Goal: Task Accomplishment & Management: Complete application form

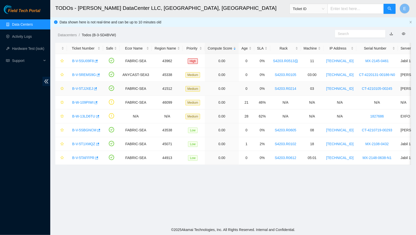
scroll to position [40, 0]
click at [82, 89] on link "B-V-5TJJXEJ" at bounding box center [82, 88] width 21 height 4
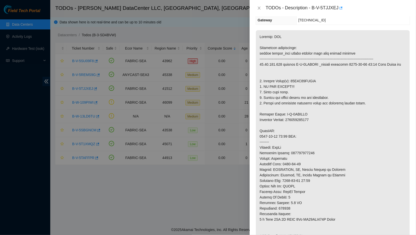
scroll to position [63, 0]
click at [140, 30] on div at bounding box center [208, 117] width 416 height 235
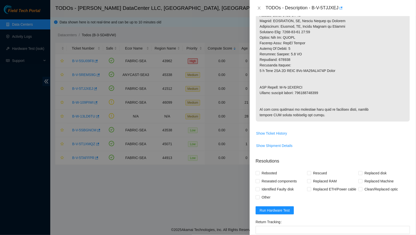
scroll to position [267, 0]
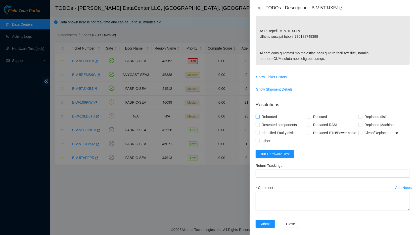
click at [260, 121] on span "Rebooted" at bounding box center [268, 116] width 19 height 8
click at [259, 118] on input "Rebooted" at bounding box center [257, 116] width 4 height 4
checkbox input "true"
click at [362, 119] on span at bounding box center [360, 116] width 4 height 4
click at [362, 118] on input "Replaced disk" at bounding box center [360, 116] width 4 height 4
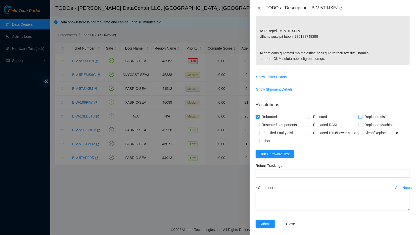
checkbox input "true"
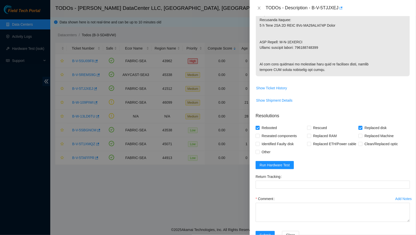
scroll to position [293, 0]
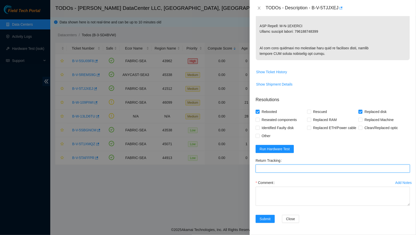
click at [303, 170] on Tracking "Return Tracking" at bounding box center [332, 168] width 154 height 8
type Tracking "463470043040"
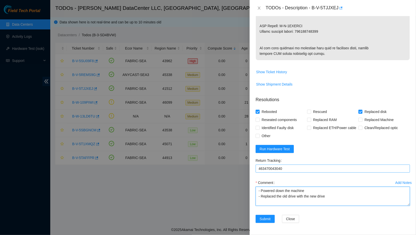
type textarea "- Powered down the machine - Replaced the old drive with the new drive"
click at [281, 203] on textarea "- Powered down the machine - Replaced the old drive with the new drive" at bounding box center [332, 195] width 154 height 19
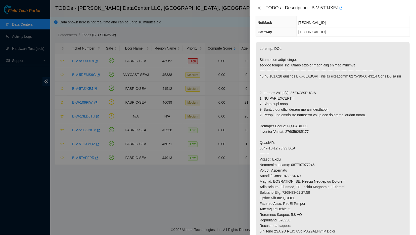
scroll to position [51, 0]
click at [299, 164] on p at bounding box center [333, 161] width 154 height 240
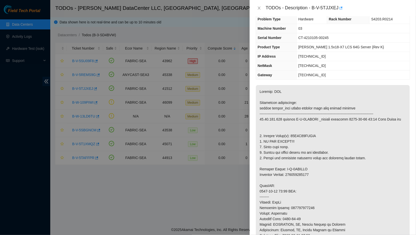
scroll to position [14, 0]
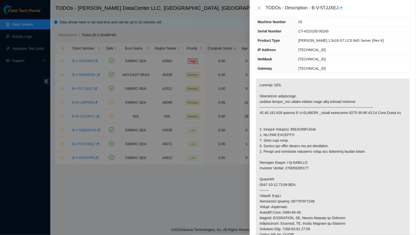
click at [303, 130] on p at bounding box center [333, 198] width 154 height 240
copy p "85J3K11KFJKA"
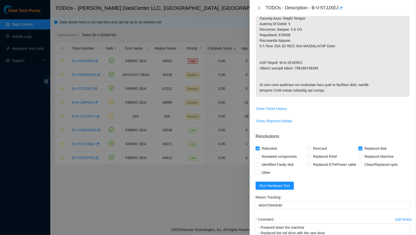
scroll to position [293, 0]
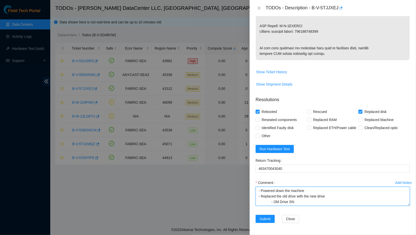
click at [302, 204] on textarea "- Powered down the machine - Replaced the old drive with the new drive - Old Dr…" at bounding box center [332, 195] width 154 height 19
paste textarea "85J3K11KFJKA"
click at [301, 204] on textarea "- Powered down the machine - Replaced the old drive with the new drive - Old Dr…" at bounding box center [332, 195] width 154 height 19
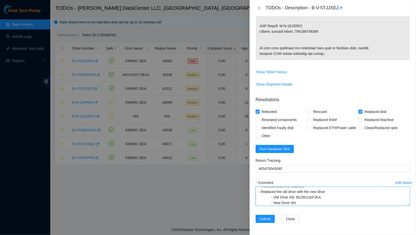
paste textarea "20IPKBA3FJKA"
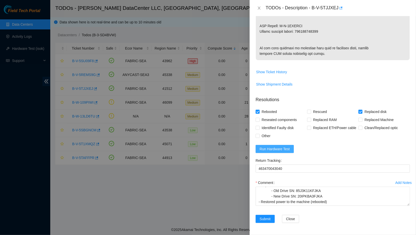
click at [282, 150] on span "Run Hardware Test" at bounding box center [274, 149] width 30 height 6
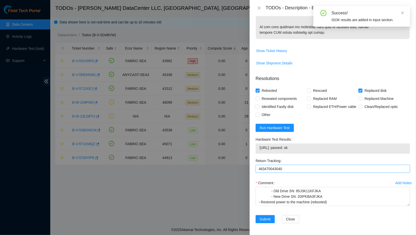
scroll to position [315, 0]
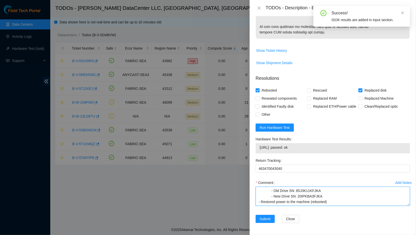
click at [328, 199] on textarea "- Powered down the machine - Replaced the old drive with the new drive - Old Dr…" at bounding box center [332, 195] width 154 height 19
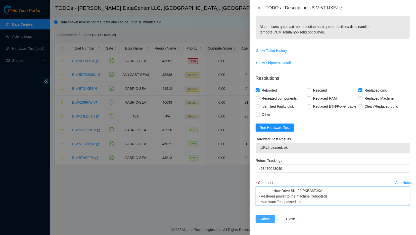
type textarea "- Powered down the machine - Replaced the old drive with the new drive - Old Dr…"
click at [265, 217] on span "Submit" at bounding box center [264, 219] width 11 height 6
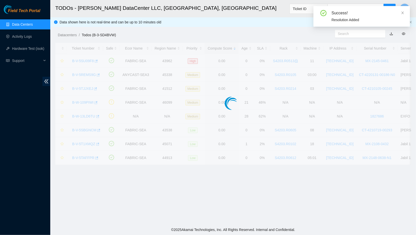
scroll to position [40, 0]
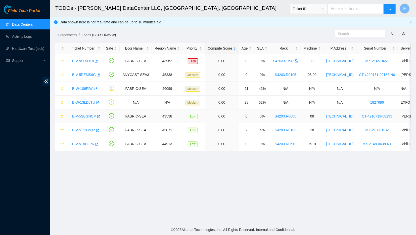
click at [88, 116] on link "B-V-5SBGNCM" at bounding box center [84, 116] width 24 height 4
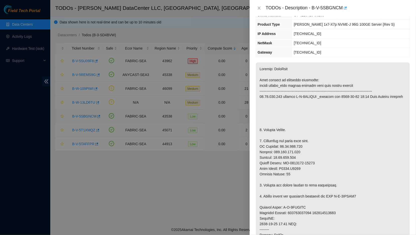
scroll to position [0, 0]
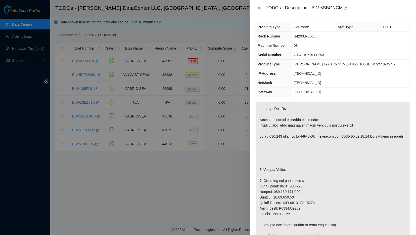
click at [81, 129] on div at bounding box center [208, 117] width 416 height 235
click at [259, 11] on div "TODOs - Description - B-V-5SBGNCM" at bounding box center [332, 8] width 154 height 8
click at [257, 5] on div "TODOs - Description - B-V-5SBGNCM" at bounding box center [332, 8] width 154 height 8
click at [259, 8] on icon "close" at bounding box center [258, 8] width 3 height 3
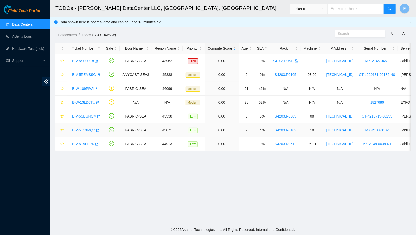
click at [83, 131] on link "B-V-5T1XMQZ" at bounding box center [83, 130] width 23 height 4
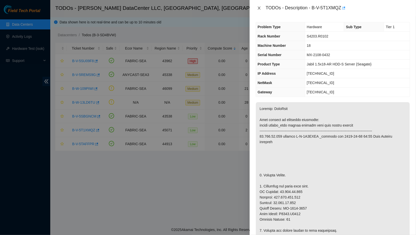
click at [257, 9] on icon "close" at bounding box center [259, 8] width 4 height 4
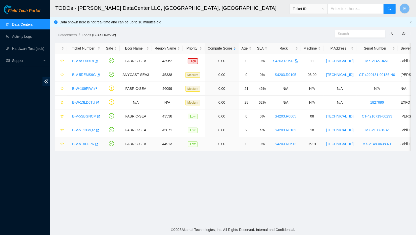
click at [86, 143] on link "B-V-5TAFFPR" at bounding box center [83, 144] width 22 height 4
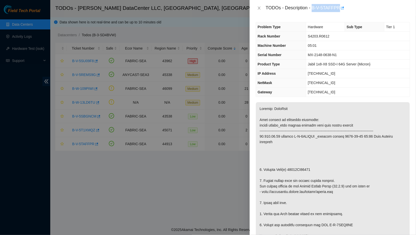
drag, startPoint x: 310, startPoint y: 8, endPoint x: 336, endPoint y: 9, distance: 25.9
click at [336, 9] on div "TODOs - Description - B-V-5TAFFPR" at bounding box center [337, 8] width 144 height 8
copy div "B-V-5TAFFPR"
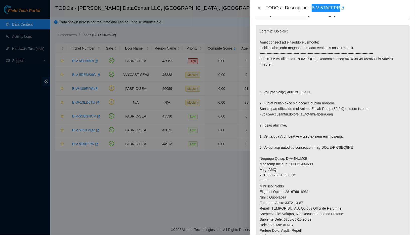
scroll to position [79, 0]
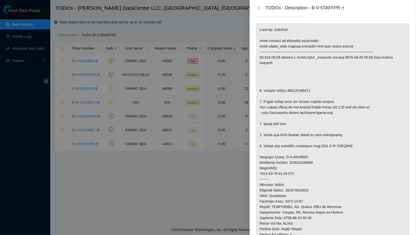
click at [329, 79] on p at bounding box center [333, 159] width 154 height 273
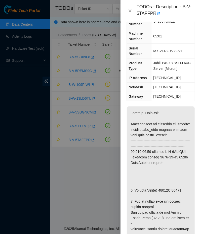
scroll to position [28, 0]
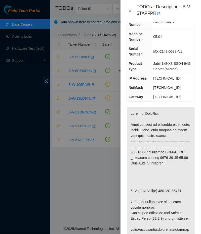
click at [150, 103] on div "Problem Type Hardware Sub Type Tier 1 Rack Number S4203.R0612 Machine Number 05…" at bounding box center [160, 128] width 80 height 212
click at [185, 102] on div "Problem Type Hardware Sub Type Tier 1 Rack Number S4203.R0612 Machine Number 05…" at bounding box center [160, 128] width 80 height 212
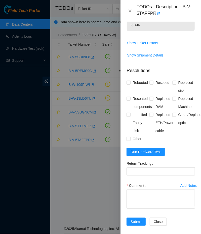
scroll to position [465, 0]
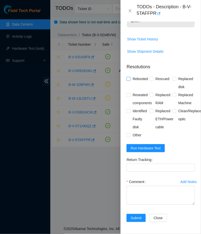
click at [134, 75] on span "Rebooted" at bounding box center [139, 79] width 19 height 8
click at [130, 77] on input "Rebooted" at bounding box center [128, 79] width 4 height 4
checkbox input "true"
click at [156, 75] on span "Rescued" at bounding box center [162, 79] width 18 height 8
click at [153, 77] on input "Rescued" at bounding box center [151, 79] width 4 height 4
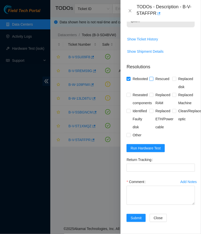
checkbox input "true"
click at [176, 77] on span at bounding box center [174, 79] width 4 height 4
click at [176, 77] on input "Replaced disk" at bounding box center [174, 79] width 4 height 4
checkbox input "true"
click at [151, 150] on span "Run Hardware Test" at bounding box center [145, 148] width 30 height 6
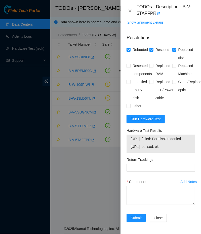
scroll to position [494, 0]
click at [138, 193] on textarea "Comment" at bounding box center [160, 195] width 68 height 19
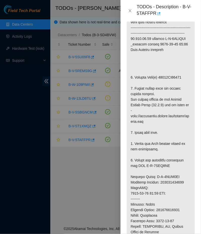
scroll to position [121, 0]
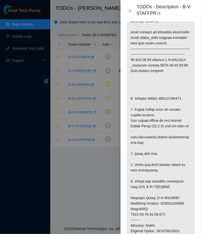
click at [169, 104] on p at bounding box center [161, 193] width 68 height 356
copy p "21182EB12726"
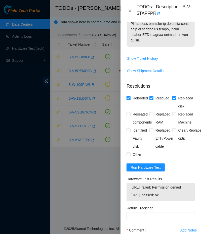
scroll to position [494, 0]
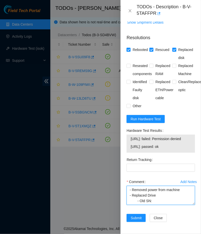
click at [158, 202] on textarea "- Removed power from machine - Replaced Drive - Old SN:" at bounding box center [160, 195] width 68 height 19
paste textarea "21182EB12726"
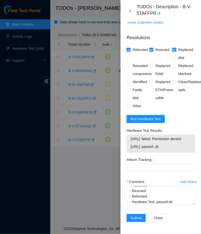
click at [152, 178] on div "Return Tracking" at bounding box center [160, 167] width 72 height 22
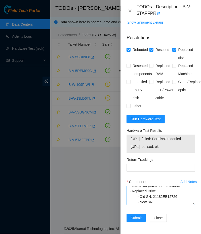
scroll to position [8, 0]
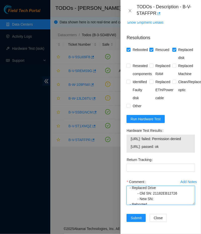
click at [157, 200] on textarea "- Removed power from machine - Replaced Drive - Old SN: 21182EB12726 - New SN: …" at bounding box center [160, 195] width 68 height 19
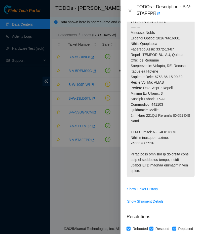
scroll to position [314, 0]
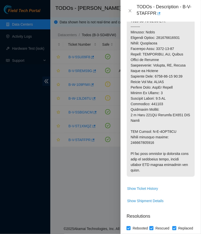
type textarea "- Removed power from machine - Replaced Drive - Old SN: 21182EB12726 - New SN: …"
copy p "463470042889"
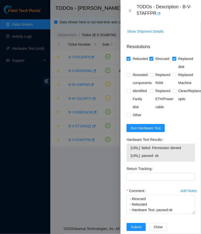
scroll to position [494, 0]
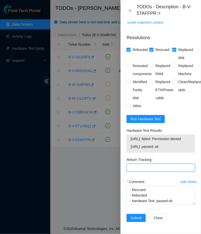
click at [143, 166] on Tracking "Return Tracking" at bounding box center [160, 168] width 68 height 8
paste Tracking "463470042889"
type Tracking "463470042889"
click at [135, 217] on span "Submit" at bounding box center [135, 218] width 11 height 6
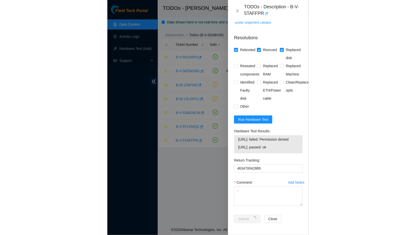
scroll to position [86, 0]
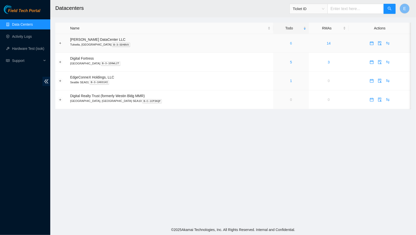
click at [290, 44] on link "6" at bounding box center [291, 43] width 2 height 4
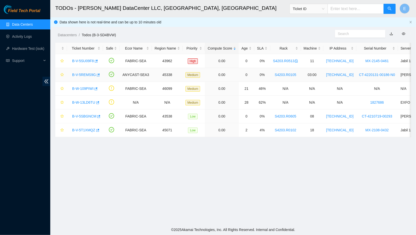
click at [82, 73] on link "B-V-5REMS9G" at bounding box center [84, 75] width 24 height 4
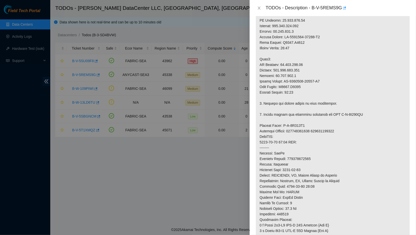
scroll to position [175, 0]
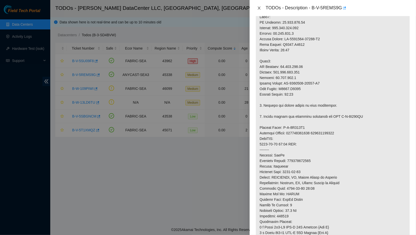
click at [258, 8] on icon "close" at bounding box center [259, 8] width 4 height 4
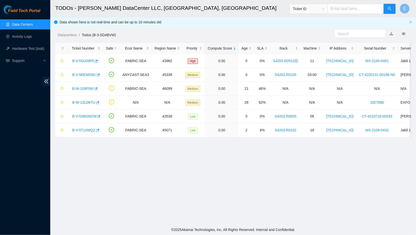
scroll to position [40, 0]
click at [80, 62] on link "B-V-5SU09F8" at bounding box center [83, 61] width 22 height 4
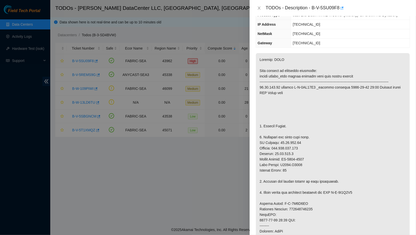
scroll to position [0, 0]
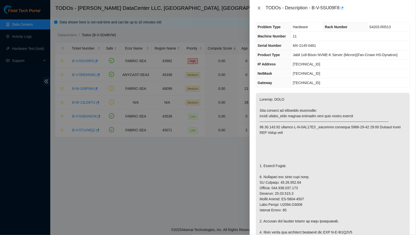
click at [258, 7] on icon "close" at bounding box center [259, 8] width 4 height 4
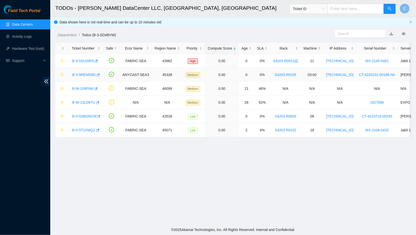
click at [87, 76] on link "B-V-5REMS9G" at bounding box center [84, 75] width 24 height 4
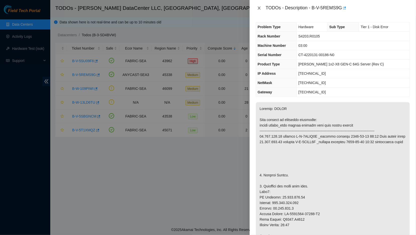
click at [260, 9] on icon "close" at bounding box center [259, 8] width 4 height 4
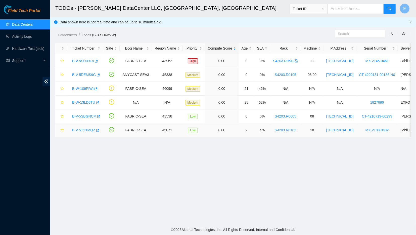
click at [78, 129] on link "B-V-5T1XMQZ" at bounding box center [83, 130] width 23 height 4
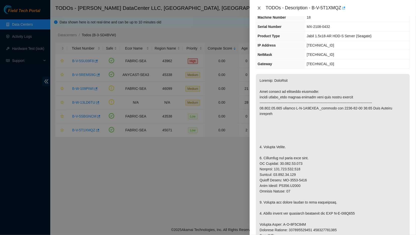
click at [259, 10] on icon "close" at bounding box center [259, 8] width 4 height 4
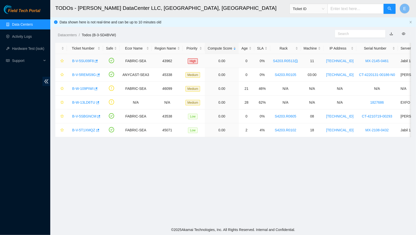
scroll to position [39, 0]
click at [78, 61] on link "B-V-5SU09F8" at bounding box center [83, 61] width 22 height 4
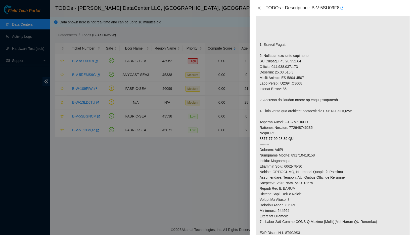
scroll to position [121, 0]
click at [303, 130] on p at bounding box center [333, 119] width 154 height 295
copy p "417328422025"
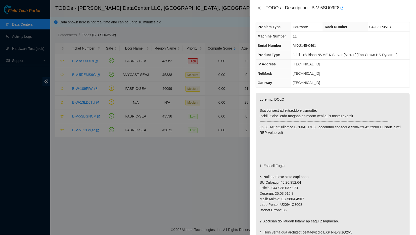
scroll to position [0, 0]
click at [257, 8] on icon "close" at bounding box center [259, 8] width 4 height 4
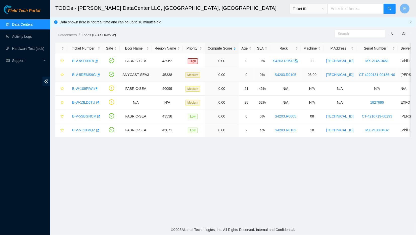
click at [89, 74] on link "B-V-5REMS9G" at bounding box center [84, 75] width 24 height 4
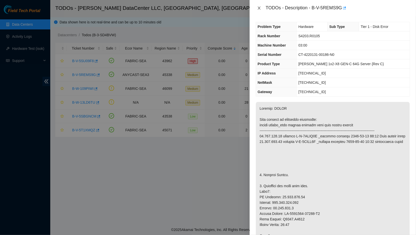
click at [258, 8] on icon "close" at bounding box center [258, 8] width 3 height 3
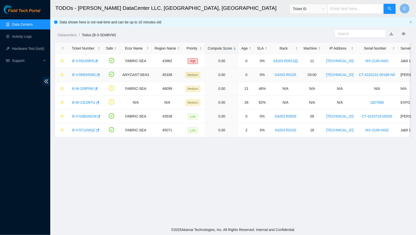
click at [84, 74] on link "B-V-5REMS9G" at bounding box center [84, 75] width 24 height 4
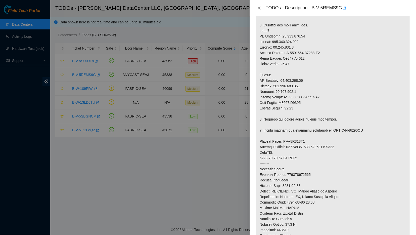
scroll to position [160, 0]
click at [319, 9] on div "TODOs - Description - B-V-5REMS9G" at bounding box center [337, 8] width 144 height 8
drag, startPoint x: 309, startPoint y: 8, endPoint x: 337, endPoint y: 8, distance: 27.4
click at [337, 8] on div "TODOs - Description - B-V-5REMS9G" at bounding box center [337, 8] width 144 height 8
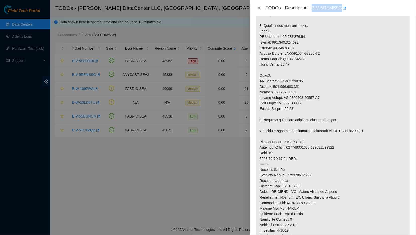
copy div "B-V-5REMS9G"
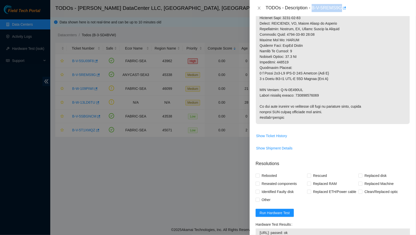
scroll to position [370, 0]
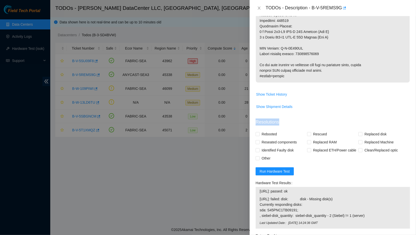
drag, startPoint x: 259, startPoint y: 108, endPoint x: 343, endPoint y: 118, distance: 84.4
copy div
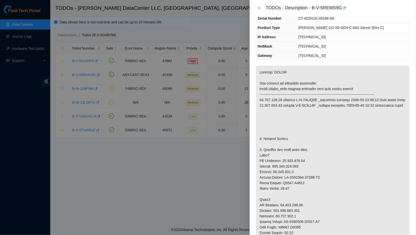
scroll to position [0, 0]
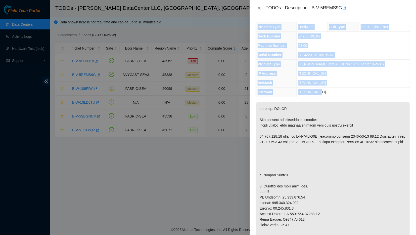
drag, startPoint x: 256, startPoint y: 27, endPoint x: 335, endPoint y: 93, distance: 102.5
click at [335, 93] on tbody "Problem Type Hardware Sub Type Tier 1 - Disk Error Rack Number S4203.R0105 Mach…" at bounding box center [333, 59] width 154 height 74
copy tbody "Problem Type Hardware Sub Type Tier 1 - Disk Error Rack Number S4203.R0105 Mach…"
click at [257, 6] on icon "close" at bounding box center [259, 8] width 4 height 4
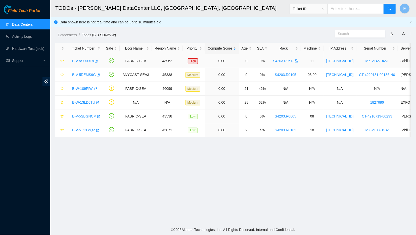
click at [84, 60] on link "B-V-5SU09F8" at bounding box center [83, 61] width 22 height 4
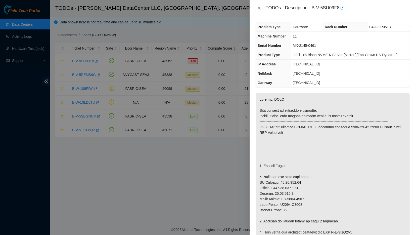
click at [323, 8] on div "TODOs - Description - B-V-5SU09F8" at bounding box center [337, 8] width 144 height 8
click at [311, 7] on div "TODOs - Description - B-V-5SU09F8" at bounding box center [337, 8] width 144 height 8
drag, startPoint x: 310, startPoint y: 8, endPoint x: 332, endPoint y: 9, distance: 22.1
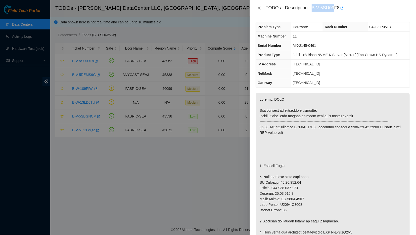
click at [332, 9] on div "TODOs - Description - B-V-5SU09F8" at bounding box center [337, 8] width 144 height 8
drag, startPoint x: 335, startPoint y: 8, endPoint x: 311, endPoint y: 12, distance: 24.4
click at [311, 12] on div "TODOs - Description - B-V-5SU09F8" at bounding box center [337, 8] width 144 height 8
drag, startPoint x: 310, startPoint y: 7, endPoint x: 336, endPoint y: 7, distance: 25.9
click at [336, 7] on div "TODOs - Description - B-V-5SU09F8" at bounding box center [337, 8] width 144 height 8
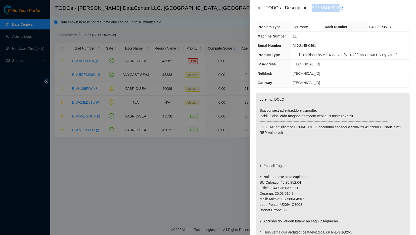
copy div "B-V-5SU09F8"
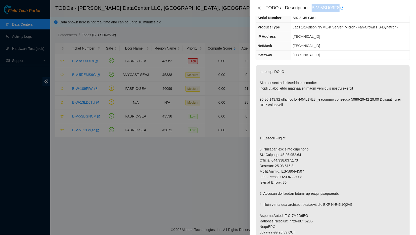
scroll to position [26, 0]
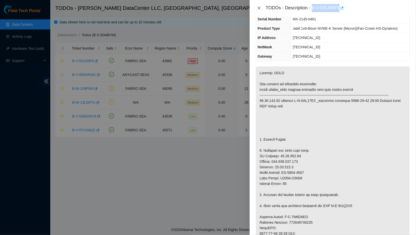
click at [258, 7] on icon "close" at bounding box center [259, 8] width 4 height 4
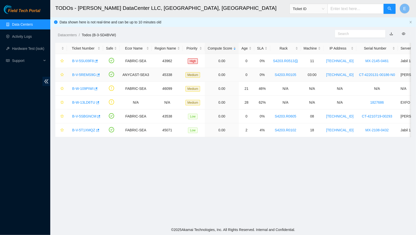
scroll to position [37, 0]
click at [81, 74] on link "B-V-5REMS9G" at bounding box center [84, 75] width 24 height 4
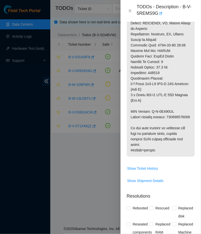
scroll to position [627, 0]
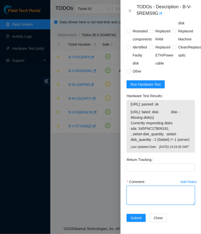
click at [136, 193] on textarea "Comment" at bounding box center [160, 195] width 68 height 19
click at [166, 198] on textarea "- Unplugged everything from and removed old server - Uninstalled mounting hardw…" at bounding box center [160, 195] width 68 height 19
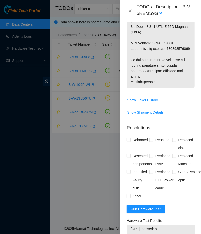
scroll to position [496, 0]
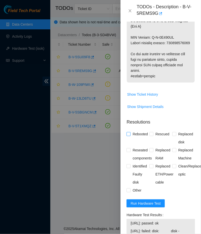
type textarea "- Unplugged everything from and removed old server - Uninstalled mounting hardw…"
click at [131, 133] on span "Rebooted" at bounding box center [139, 134] width 19 height 8
click at [130, 133] on input "Rebooted" at bounding box center [128, 134] width 4 height 4
checkbox input "true"
click at [177, 150] on span "Replaced Machine" at bounding box center [185, 154] width 19 height 16
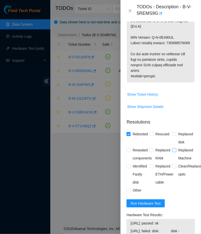
click at [176, 150] on input "Replaced Machine" at bounding box center [174, 150] width 4 height 4
checkbox input "true"
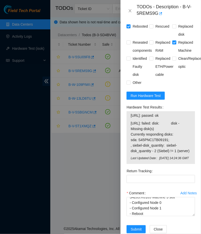
scroll to position [627, 0]
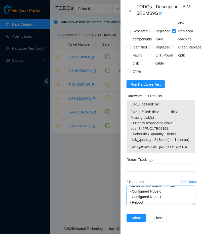
click at [154, 203] on textarea "- Unplugged everything from and removed old server - Uninstalled mounting hardw…" at bounding box center [160, 195] width 68 height 19
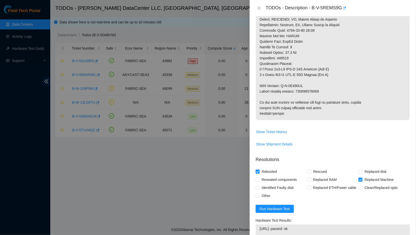
scroll to position [343, 0]
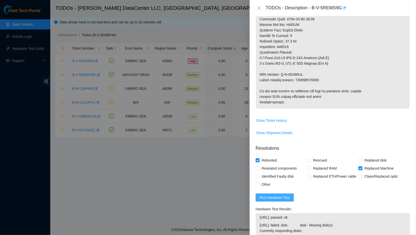
click at [282, 200] on span "Run Hardware Test" at bounding box center [274, 197] width 30 height 6
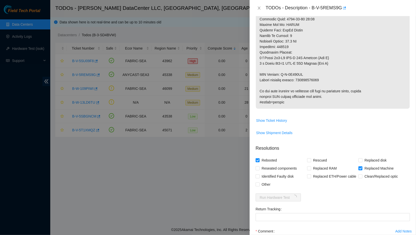
scroll to position [396, 0]
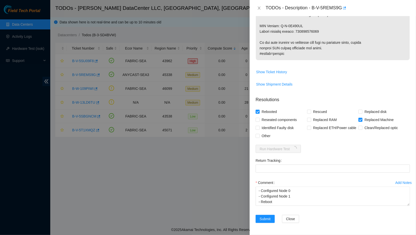
click at [311, 222] on div "Close" at bounding box center [300, 218] width 36 height 8
click at [281, 203] on textarea "- Unplugged everything from and removed old server - Uninstalled mounting hardw…" at bounding box center [332, 195] width 154 height 19
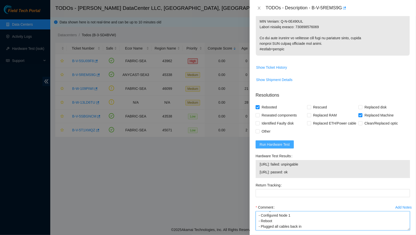
type textarea "- Unplugged everything from and removed old server - Uninstalled mounting hardw…"
click at [277, 147] on span "Run Hardware Test" at bounding box center [274, 144] width 30 height 6
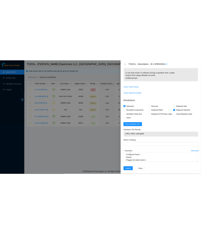
scroll to position [410, 0]
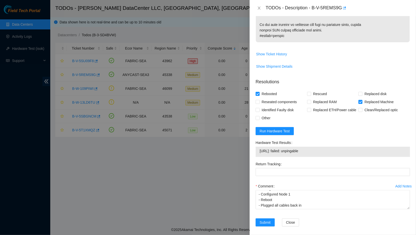
click at [311, 153] on span "23.195.118.12: failed: unpingable" at bounding box center [332, 151] width 146 height 6
click at [277, 208] on textarea "- Unplugged everything from and removed old server - Uninstalled mounting hardw…" at bounding box center [332, 199] width 154 height 19
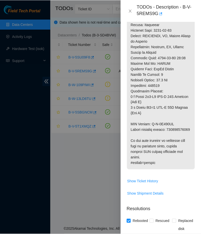
scroll to position [443, 0]
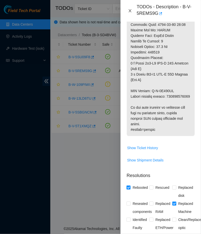
click at [129, 11] on icon "close" at bounding box center [130, 11] width 4 height 4
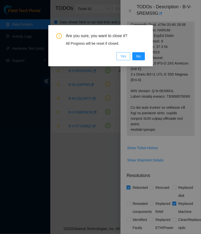
click at [124, 57] on span "Yes" at bounding box center [123, 56] width 6 height 6
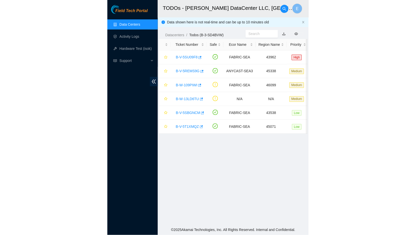
scroll to position [86, 0]
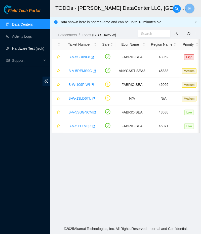
click at [30, 47] on link "Hardware Test (isok)" at bounding box center [28, 48] width 32 height 4
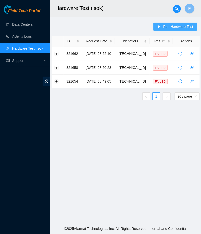
click at [177, 25] on span "Run Hardware Test" at bounding box center [178, 27] width 30 height 6
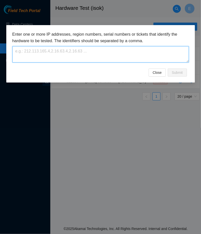
click at [133, 54] on textarea at bounding box center [100, 54] width 176 height 16
type textarea "23.195.118.12,23.195.118.13"
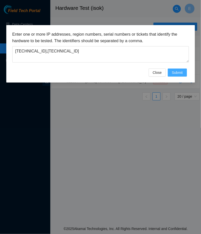
click at [182, 71] on span "Submit" at bounding box center [176, 73] width 11 height 6
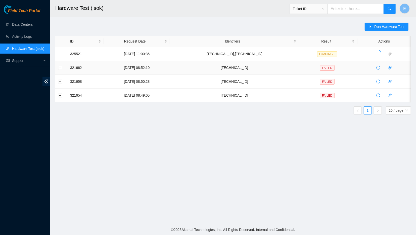
click at [304, 70] on td "FAILED" at bounding box center [328, 68] width 58 height 14
click at [239, 75] on td "23.195.118.13" at bounding box center [234, 82] width 129 height 14
click at [196, 72] on td "23.195.118.13" at bounding box center [234, 68] width 129 height 14
click at [62, 67] on button "Expand row" at bounding box center [60, 68] width 4 height 4
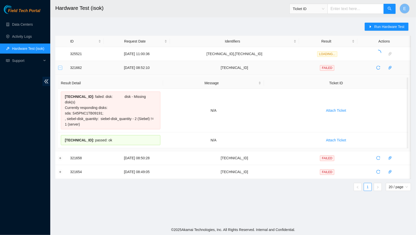
click at [60, 66] on button "Collapse row" at bounding box center [60, 68] width 4 height 4
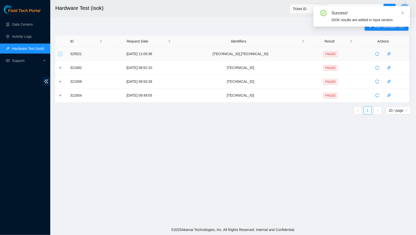
click at [59, 53] on button "Expand row" at bounding box center [60, 54] width 4 height 4
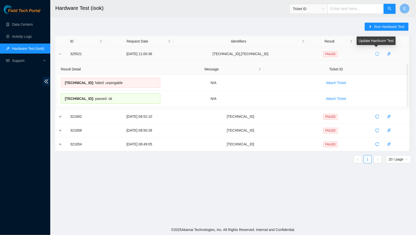
click at [376, 51] on button "button" at bounding box center [377, 54] width 8 height 8
click at [304, 202] on main "Hardware Test (isok) Ticket ID E Run Hardware Test ID Request Date Identifiers …" at bounding box center [232, 112] width 365 height 224
click at [376, 53] on icon "reload" at bounding box center [377, 54] width 4 height 4
click at [376, 55] on icon "reload" at bounding box center [377, 54] width 4 height 4
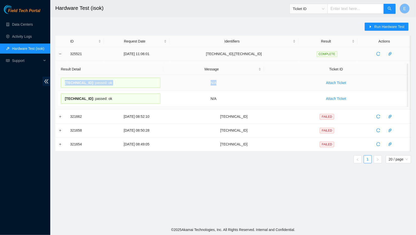
drag, startPoint x: 111, startPoint y: 101, endPoint x: 64, endPoint y: 82, distance: 50.7
click at [64, 82] on tbody "23.195.118.12 : passed: ok N/A Attach Ticket 23.195.118.13 : passed: ok N/A Att…" at bounding box center [233, 91] width 350 height 32
click at [69, 82] on span "23.195.118.12 :" at bounding box center [79, 83] width 29 height 4
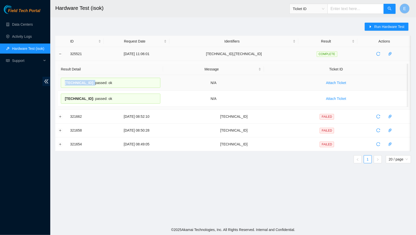
copy div "23.195.118.12 :"
click at [87, 97] on span "23.195.118.13 :" at bounding box center [79, 98] width 29 height 4
copy div "23.195.118.13 :"
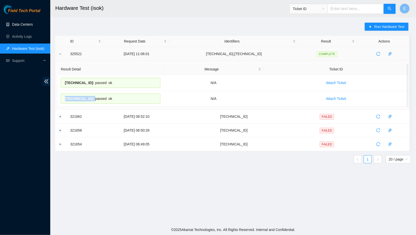
click at [32, 26] on link "Data Centers" at bounding box center [22, 24] width 21 height 4
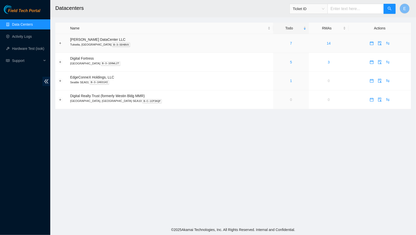
click at [278, 41] on div "7" at bounding box center [291, 43] width 30 height 6
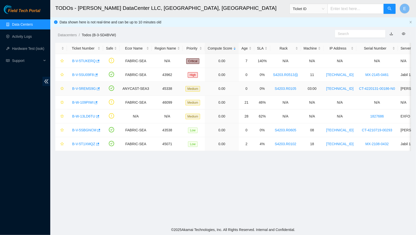
click at [82, 90] on link "B-V-5REMS9G" at bounding box center [84, 88] width 24 height 4
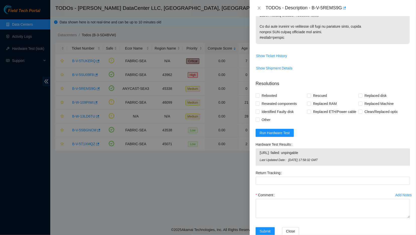
scroll to position [425, 0]
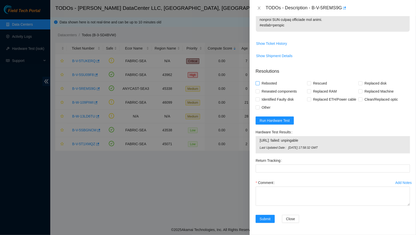
click at [266, 80] on span "Rebooted" at bounding box center [268, 83] width 19 height 8
click at [259, 81] on input "Rebooted" at bounding box center [257, 83] width 4 height 4
checkbox input "true"
click at [362, 92] on span "Replaced Machine" at bounding box center [378, 91] width 33 height 8
click at [362, 92] on input "Replaced Machine" at bounding box center [360, 91] width 4 height 4
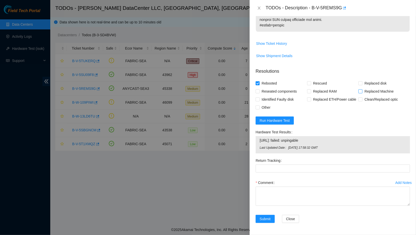
checkbox input "true"
click at [283, 123] on span "Run Hardware Test" at bounding box center [274, 121] width 30 height 6
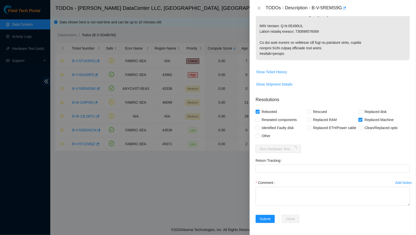
scroll to position [396, 0]
copy p "414739613930"
click at [300, 170] on Tracking "Return Tracking" at bounding box center [332, 168] width 154 height 8
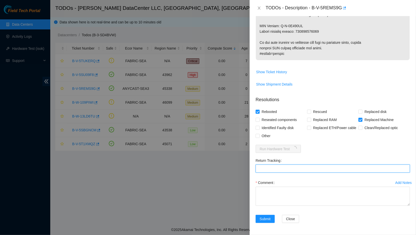
paste Tracking "414739613930"
type Tracking "414739613930"
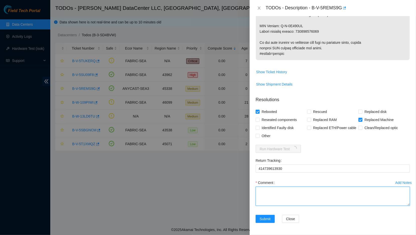
click at [272, 192] on textarea "Comment" at bounding box center [332, 195] width 154 height 19
paste textarea "- Unplugged everything from and removed old server - Uninstalled mounting hardw…"
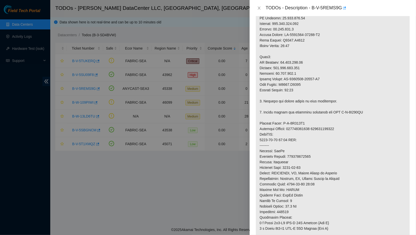
scroll to position [179, 0]
type textarea "- Unplugged everything from and removed old server - Uninstalled mounting hardw…"
click at [335, 116] on p at bounding box center [333, 98] width 154 height 350
click at [354, 116] on p at bounding box center [333, 98] width 154 height 350
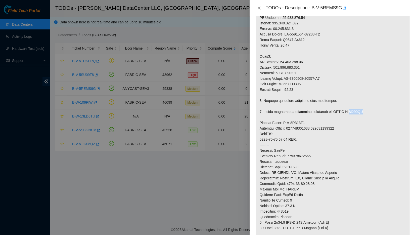
click at [354, 116] on p at bounding box center [333, 98] width 154 height 350
click at [328, 119] on p at bounding box center [333, 98] width 154 height 350
drag, startPoint x: 329, startPoint y: 118, endPoint x: 359, endPoint y: 114, distance: 30.9
click at [359, 114] on p at bounding box center [333, 98] width 154 height 350
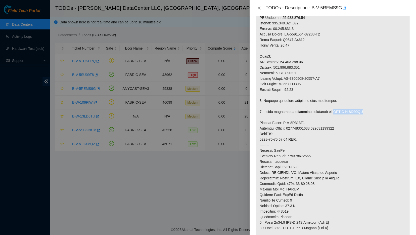
copy p "RMA B-V-5S432YC"
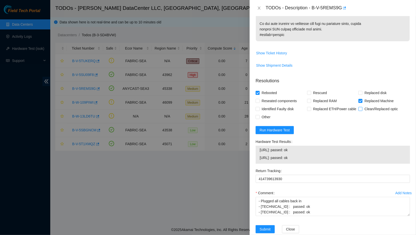
scroll to position [426, 0]
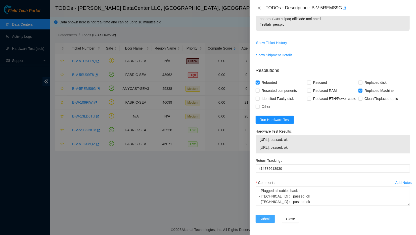
click at [266, 218] on span "Submit" at bounding box center [264, 219] width 11 height 6
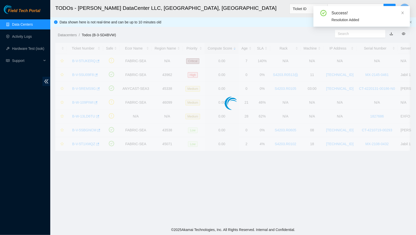
scroll to position [40, 0]
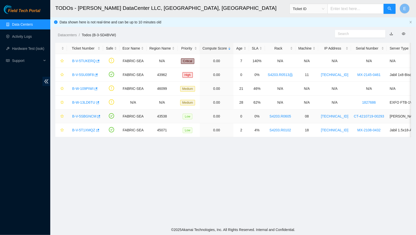
click at [84, 115] on link "B-V-5SBGNCM" at bounding box center [84, 116] width 24 height 4
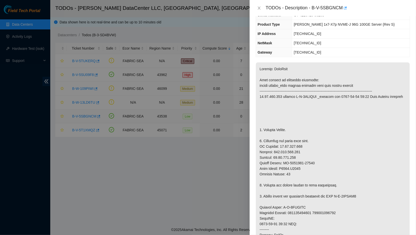
scroll to position [0, 0]
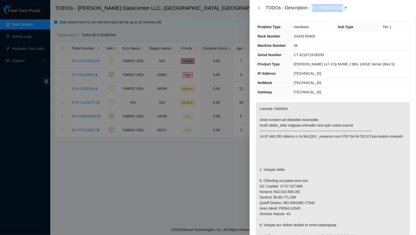
drag, startPoint x: 310, startPoint y: 8, endPoint x: 339, endPoint y: 8, distance: 29.1
click at [339, 8] on div "TODOs - Description - B-V-5SBGNCM" at bounding box center [337, 8] width 144 height 8
copy div "B-V-5SBGNCM"
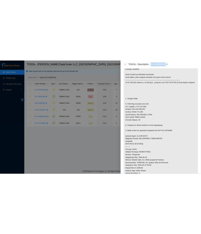
scroll to position [90, 0]
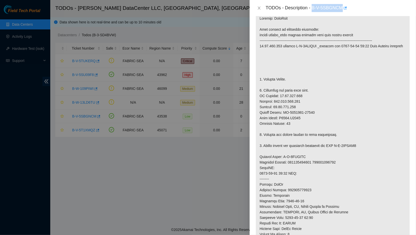
click at [324, 9] on div "TODOs - Description - B-V-5SBGNCM" at bounding box center [337, 8] width 144 height 8
click at [323, 9] on div "TODOs - Description - B-V-5SBGNCM" at bounding box center [337, 8] width 144 height 8
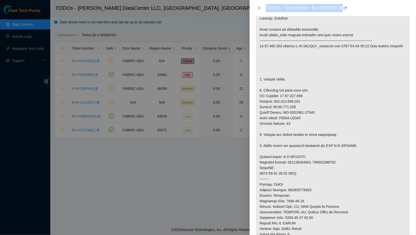
click at [311, 9] on div "TODOs - Description - B-V-5SBGNCM" at bounding box center [337, 8] width 144 height 8
drag, startPoint x: 310, startPoint y: 8, endPoint x: 339, endPoint y: 8, distance: 29.4
click at [339, 8] on div "TODOs - Description - B-V-5SBGNCM" at bounding box center [337, 8] width 144 height 8
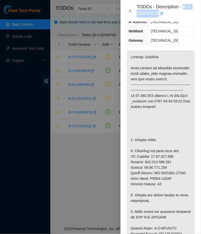
scroll to position [118, 0]
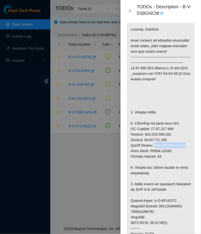
drag, startPoint x: 155, startPoint y: 145, endPoint x: 185, endPoint y: 146, distance: 29.9
click at [185, 146] on p at bounding box center [161, 209] width 68 height 372
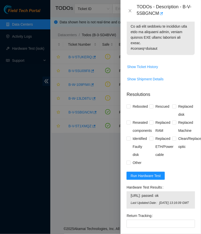
scroll to position [520, 0]
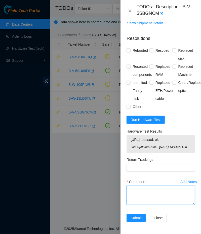
click at [147, 190] on textarea "Comment" at bounding box center [160, 195] width 68 height 19
type textarea "-"
type textarea "- Unplugged everything from old server - Removed old server - Removed mounting …"
click at [134, 201] on textarea "- Unplugged everything from old server - Removed old server - Removed mounting …" at bounding box center [160, 195] width 68 height 19
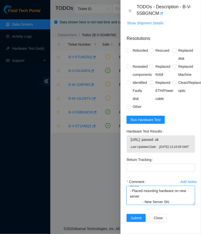
paste textarea "CT-4200903-00076"
click at [129, 197] on textarea "- Unplugged everything from old server - Removed old server - Removed mounting …" at bounding box center [160, 195] width 68 height 19
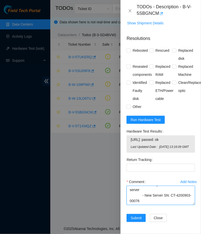
click at [141, 192] on textarea "- Unplugged everything from old server - Removed old server - Removed mounting …" at bounding box center [160, 195] width 68 height 19
click at [138, 195] on textarea "- Unplugged everything from old server - Removed old server - Removed mounting …" at bounding box center [160, 195] width 68 height 19
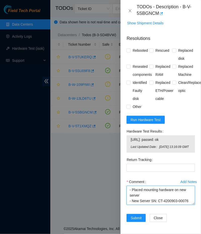
scroll to position [28, 0]
click at [188, 195] on textarea "- Unplugged everything from old server - Removed old server - Removed mounting …" at bounding box center [160, 195] width 68 height 19
paste textarea "CT-4200903-00076"
click at [178, 197] on textarea "- Unplugged everything from old server - Removed old server - Removed mounting …" at bounding box center [160, 195] width 68 height 19
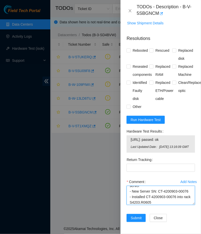
scroll to position [37, 0]
paste textarea "CT-4200903-00076"
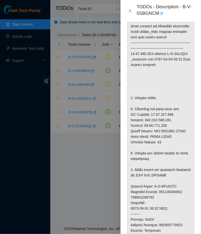
scroll to position [132, 0]
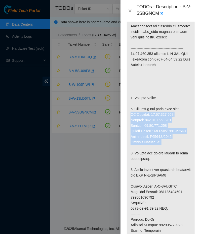
drag, startPoint x: 166, startPoint y: 143, endPoint x: 129, endPoint y: 115, distance: 46.6
click at [129, 115] on p at bounding box center [161, 195] width 68 height 372
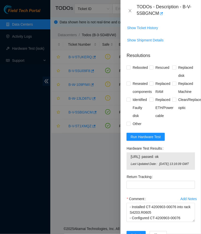
scroll to position [520, 0]
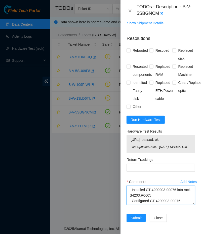
click at [182, 199] on textarea "- Unplugged everything from old server - Removed old server - Removed mounting …" at bounding box center [160, 195] width 68 height 19
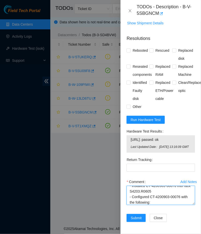
paste textarea "IP Address: [TECHNICAL_ID] Netmask: [TECHNICAL_ID] Gateway: [TECHNICAL_ID] Seri…"
click at [156, 193] on textarea "- Unplugged everything from old server - Removed old server - Removed mounting …" at bounding box center [160, 195] width 68 height 19
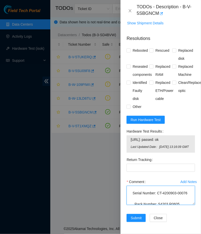
scroll to position [90, 0]
click at [144, 193] on textarea "- Unplugged everything from old server - Removed old server - Removed mounting …" at bounding box center [160, 195] width 68 height 19
click at [137, 192] on textarea "- Unplugged everything from old server - Removed old server - Removed mounting …" at bounding box center [160, 195] width 68 height 19
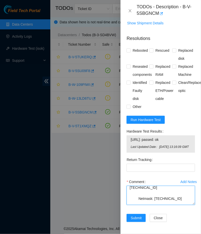
scroll to position [63, 0]
click at [142, 199] on textarea "- Unplugged everything from old server - Removed old server - Removed mounting …" at bounding box center [160, 195] width 68 height 19
click at [142, 197] on textarea "- Unplugged everything from old server - Removed old server - Removed mounting …" at bounding box center [160, 195] width 68 height 19
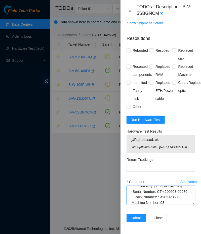
scroll to position [77, 0]
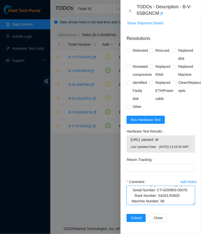
click at [169, 196] on textarea "- Unplugged everything from old server - Removed old server - Removed mounting …" at bounding box center [160, 195] width 68 height 19
paste textarea "IP Address: [TECHNICAL_ID] Netmask: [TECHNICAL_ID] Gateway: [TECHNICAL_ID] Seri…"
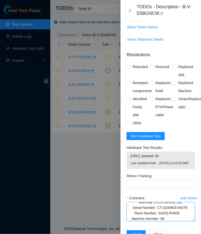
scroll to position [497, 0]
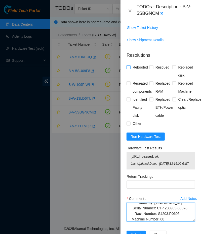
type textarea "- Unplugged everything from old server - Removed old server - Removed mounting …"
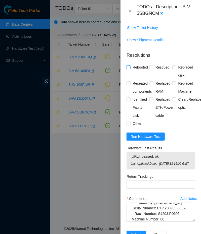
click at [135, 63] on span "Rebooted" at bounding box center [139, 67] width 19 height 8
click at [130, 65] on input "Rebooted" at bounding box center [128, 67] width 4 height 4
checkbox input "true"
click at [176, 81] on span at bounding box center [174, 83] width 4 height 4
click at [176, 81] on input "Replaced Machine" at bounding box center [174, 83] width 4 height 4
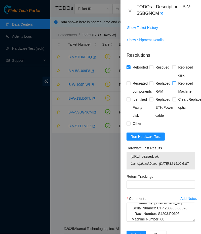
checkbox input "true"
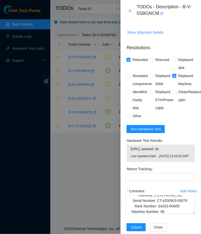
scroll to position [520, 0]
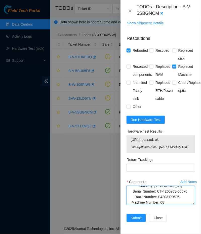
click at [167, 202] on textarea "- Unplugged everything from old server - Removed old server - Removed mounting …" at bounding box center [160, 195] width 68 height 19
type textarea "- Unplugged everything from old server - Removed old server - Removed mounting …"
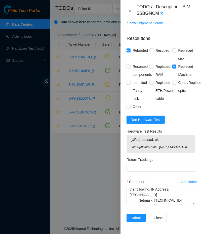
scroll to position [519, 0]
click at [150, 116] on button "Run Hardware Test" at bounding box center [145, 120] width 38 height 8
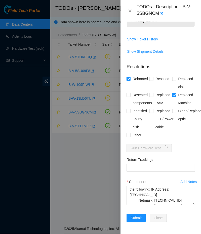
scroll to position [487, 0]
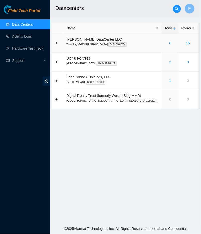
click at [169, 42] on link "6" at bounding box center [170, 43] width 2 height 4
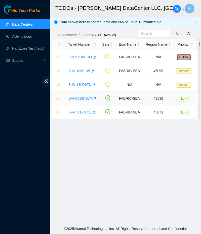
click at [82, 99] on link "B-V-5SBGNCM" at bounding box center [80, 98] width 24 height 4
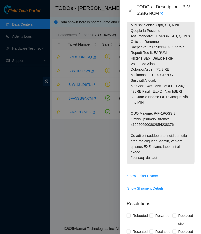
scroll to position [520, 0]
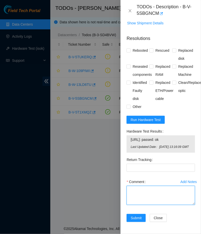
click at [153, 189] on textarea "Comment" at bounding box center [160, 195] width 68 height 19
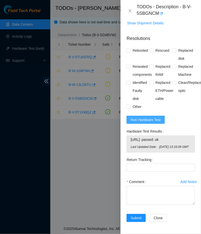
click at [146, 118] on span "Run Hardware Test" at bounding box center [145, 120] width 30 height 6
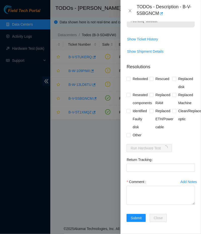
scroll to position [487, 0]
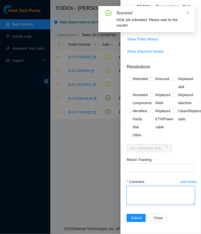
click at [146, 195] on textarea "Comment" at bounding box center [160, 195] width 68 height 19
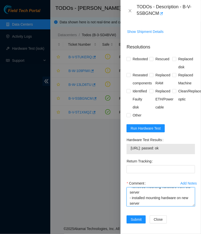
scroll to position [508, 0]
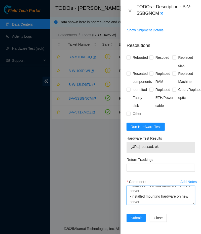
paste textarea "IP Address: [TECHNICAL_ID] Netmask: [TECHNICAL_ID] Gateway: [TECHNICAL_ID] Seri…"
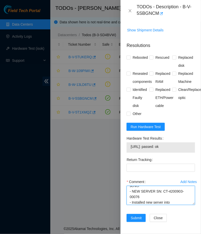
scroll to position [49, 0]
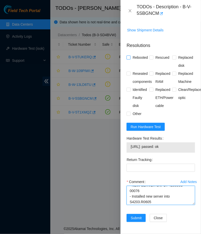
type textarea "- unplugged everything from the old server - removed old server from S4203.R060…"
click at [132, 53] on span "Rebooted" at bounding box center [139, 57] width 19 height 8
click at [130, 55] on input "Rebooted" at bounding box center [128, 57] width 4 height 4
checkbox input "true"
click at [180, 70] on span "Replaced Machine" at bounding box center [185, 78] width 19 height 16
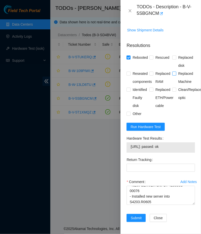
click at [176, 72] on input "Replaced Machine" at bounding box center [174, 74] width 4 height 4
checkbox input "true"
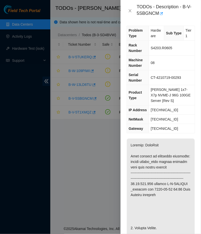
scroll to position [0, 0]
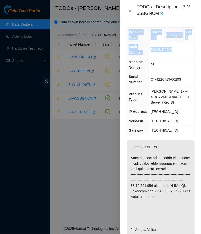
drag, startPoint x: 137, startPoint y: 6, endPoint x: 174, endPoint y: 51, distance: 58.9
click at [174, 51] on div "TODOs - Description - B-V-5SBGNCM Problem Type Hardware Sub Type Tier 1 Rack Nu…" at bounding box center [160, 117] width 80 height 234
click at [138, 13] on div "TODOs - Description - B-V-5SBGNCM" at bounding box center [165, 11] width 58 height 14
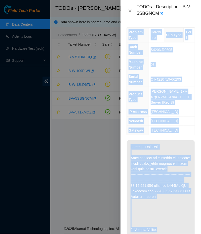
drag, startPoint x: 136, startPoint y: 8, endPoint x: 169, endPoint y: 231, distance: 225.9
click at [169, 231] on div "TODOs - Description - B-V-5SBGNCM Problem Type Hardware Sub Type Tier 1 Rack Nu…" at bounding box center [160, 117] width 80 height 234
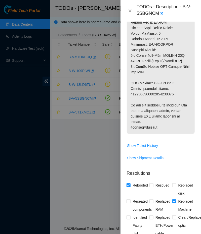
scroll to position [379, 0]
click at [179, 187] on span "Replaced disk" at bounding box center [185, 190] width 19 height 16
click at [176, 187] on input "Replaced disk" at bounding box center [174, 186] width 4 height 4
click at [174, 184] on input "Replaced disk" at bounding box center [174, 186] width 4 height 4
checkbox input "false"
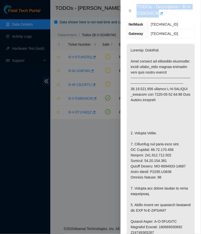
scroll to position [0, 0]
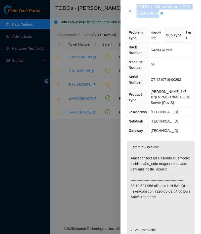
drag, startPoint x: 158, startPoint y: 121, endPoint x: 138, endPoint y: 10, distance: 113.3
click at [138, 22] on div "Problem Type Hardware Sub Type Tier 1 Rack Number S4203.R0605 Machine Number 08…" at bounding box center [160, 128] width 80 height 212
copy div "TODOs - Description - B-V-5SBGNCM"
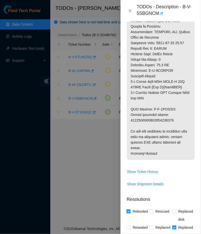
scroll to position [508, 0]
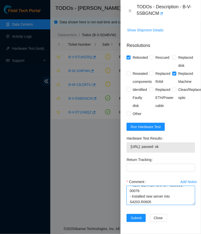
click at [137, 204] on textarea "- unplugged everything from the old server - removed old server from S4203.R060…" at bounding box center [160, 195] width 68 height 19
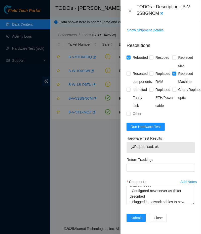
click at [147, 146] on span "[URL]: passed: ok" at bounding box center [160, 147] width 60 height 6
click at [140, 203] on textarea "- unplugged everything from the old server - removed old server from S4203.R060…" at bounding box center [160, 195] width 68 height 19
paste textarea "[URL]: passed: ok"
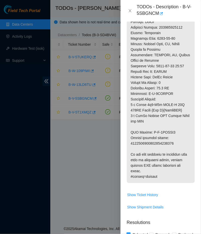
scroll to position [324, 0]
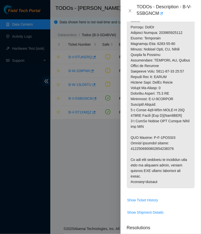
type textarea "- unplugged everything from the old server - removed old server from S4203.R060…"
click at [154, 147] on p at bounding box center [161, 2] width 68 height 372
click at [153, 148] on p at bounding box center [161, 2] width 68 height 372
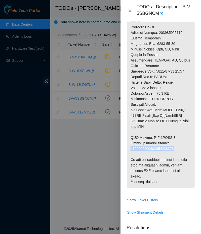
click at [153, 148] on p at bounding box center [161, 2] width 68 height 372
copy p "9612018969028700237469"
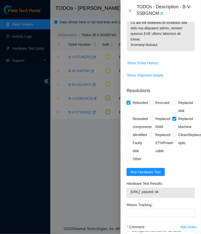
scroll to position [466, 0]
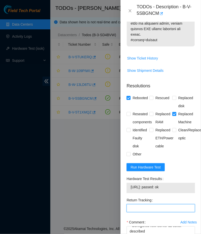
click at [144, 208] on Tracking "Return Tracking" at bounding box center [160, 208] width 68 height 8
paste Tracking "9612018969028700237469"
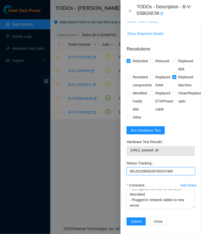
scroll to position [508, 0]
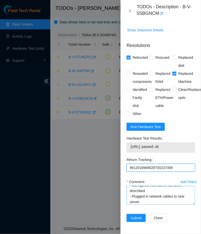
type Tracking "9612018969028700237469"
click at [147, 199] on textarea "- unplugged everything from the old server - removed old server from S4203.R060…" at bounding box center [160, 195] width 68 height 19
click at [130, 194] on textarea "- unplugged everything from the old server - removed old server from S4203.R060…" at bounding box center [160, 195] width 68 height 19
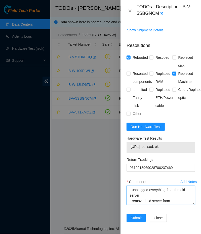
scroll to position [72, 0]
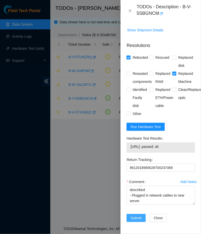
click at [138, 217] on span "Submit" at bounding box center [135, 218] width 11 height 6
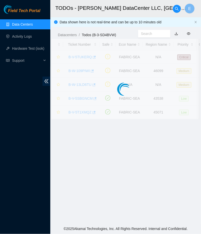
scroll to position [86, 0]
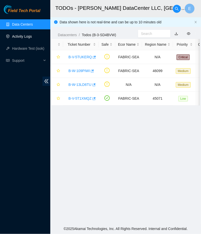
click at [27, 37] on link "Activity Logs" at bounding box center [22, 36] width 20 height 4
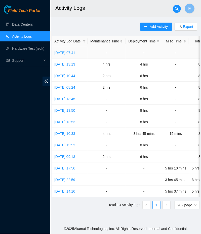
click at [75, 51] on link "[DATE] 07:41" at bounding box center [64, 53] width 21 height 4
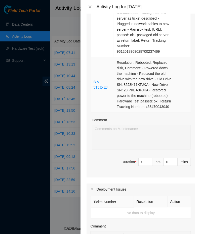
scroll to position [310, 0]
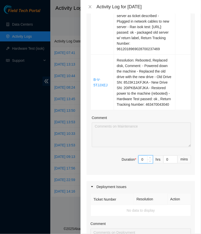
click at [146, 158] on input "0" at bounding box center [145, 160] width 14 height 8
type input "8"
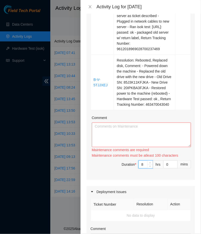
type input "8"
click at [133, 139] on textarea "Comment" at bounding box center [141, 135] width 99 height 25
paste textarea "[DATE] Activity Log - Completed a drive change that did not require a rescue - …"
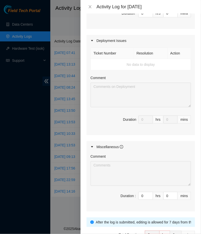
scroll to position [486, 0]
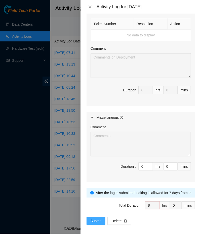
type textarea "[DATE] Activity Log - Completed a drive change that did not require a rescue - …"
click at [92, 219] on span "Submit" at bounding box center [95, 221] width 11 height 6
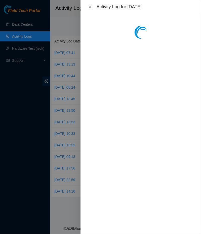
scroll to position [0, 0]
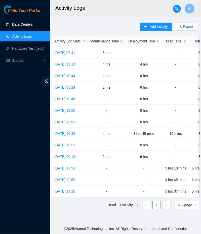
click at [22, 26] on link "Data Centers" at bounding box center [22, 24] width 21 height 4
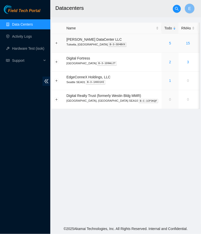
click at [164, 43] on div "5" at bounding box center [169, 43] width 11 height 6
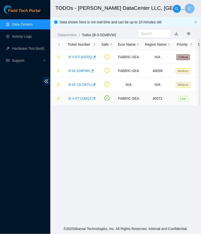
click at [85, 97] on link "B-V-5T1XMQZ" at bounding box center [79, 98] width 23 height 4
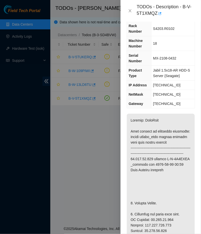
scroll to position [22, 0]
click at [129, 10] on icon "close" at bounding box center [130, 10] width 3 height 3
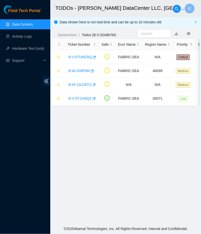
click at [128, 10] on h2 "TODOs - [PERSON_NAME] DataCenter LLC, [GEOGRAPHIC_DATA], [GEOGRAPHIC_DATA]" at bounding box center [121, 8] width 133 height 16
click at [31, 34] on link "Activity Logs" at bounding box center [22, 36] width 20 height 4
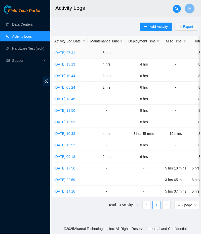
click at [75, 53] on link "[DATE] 07:41" at bounding box center [64, 53] width 21 height 4
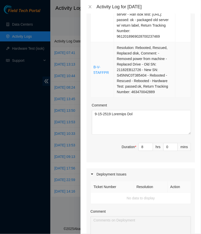
scroll to position [334, 0]
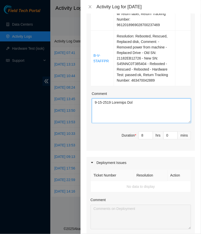
click at [130, 114] on textarea "Comment" at bounding box center [141, 110] width 99 height 25
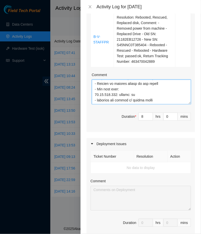
scroll to position [353, 0]
click at [127, 100] on textarea "Comment" at bounding box center [141, 92] width 99 height 25
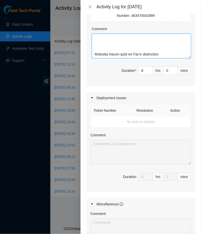
scroll to position [486, 0]
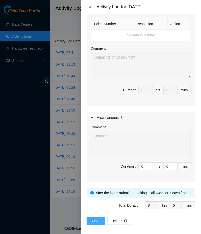
type textarea "[DATE] Activity Log - Completed a drive change that did not require a rescue - …"
click at [96, 218] on span "Submit" at bounding box center [95, 221] width 11 height 6
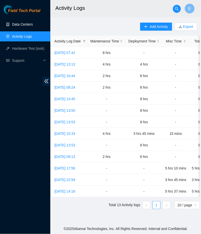
click at [26, 26] on link "Data Centers" at bounding box center [22, 24] width 21 height 4
